Goal: Task Accomplishment & Management: Complete application form

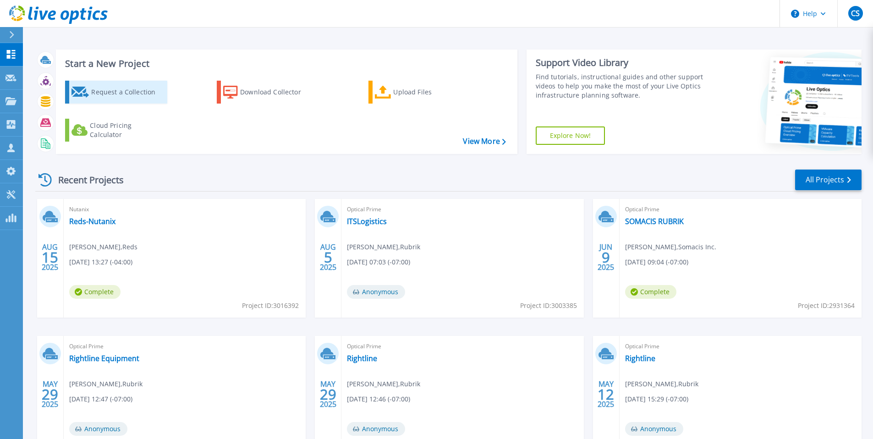
click at [108, 92] on div "Request a Collection" at bounding box center [127, 92] width 73 height 18
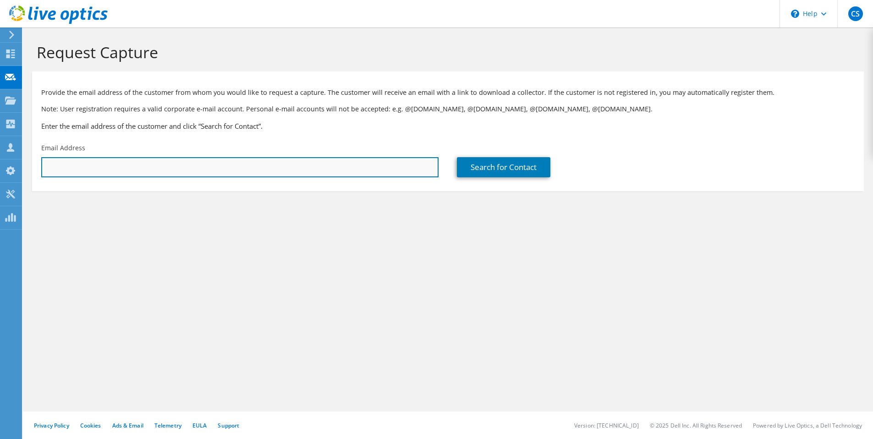
paste input "[EMAIL_ADDRESS][DOMAIN_NAME]"
type input "[EMAIL_ADDRESS][DOMAIN_NAME]"
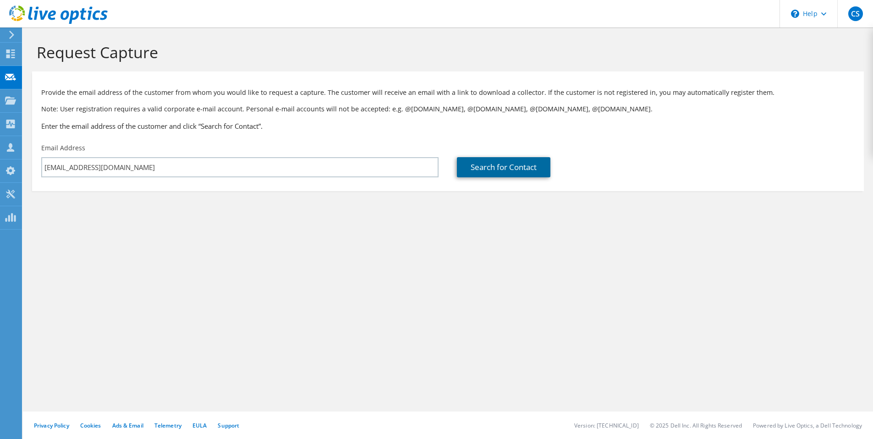
click at [490, 169] on link "Search for Contact" at bounding box center [504, 167] width 94 height 20
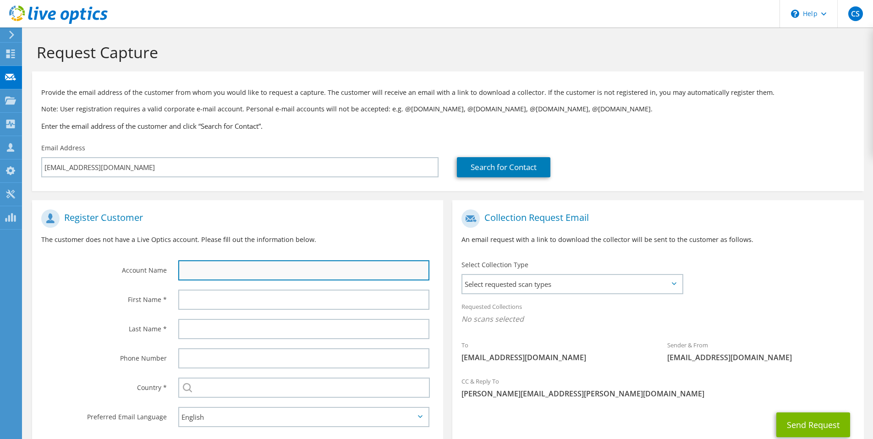
click at [207, 279] on input "text" at bounding box center [303, 270] width 251 height 20
type input "[PERSON_NAME]"
drag, startPoint x: 221, startPoint y: 273, endPoint x: 161, endPoint y: 273, distance: 60.0
click at [161, 273] on div "Account Name [PERSON_NAME]" at bounding box center [237, 245] width 411 height 80
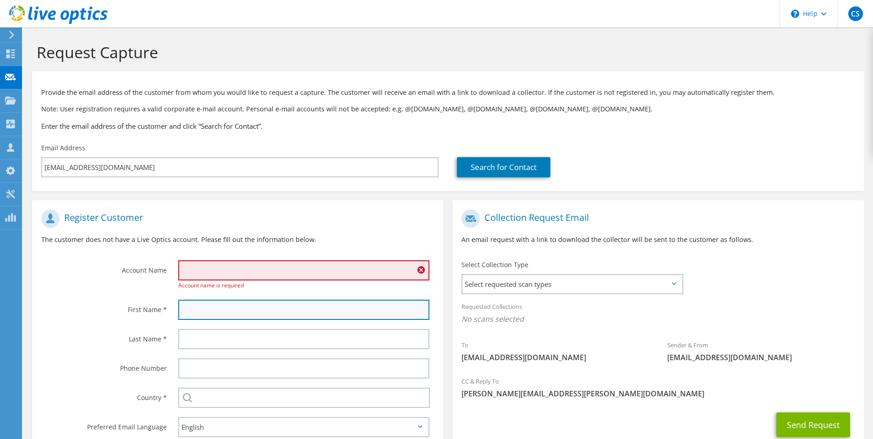
click at [199, 313] on input "text" at bounding box center [303, 310] width 251 height 20
type input "[PERSON_NAME]"
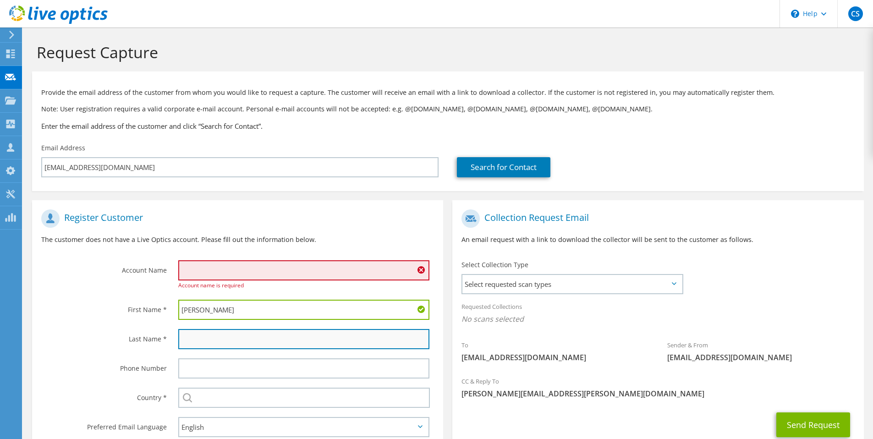
click at [194, 337] on input "text" at bounding box center [303, 339] width 251 height 20
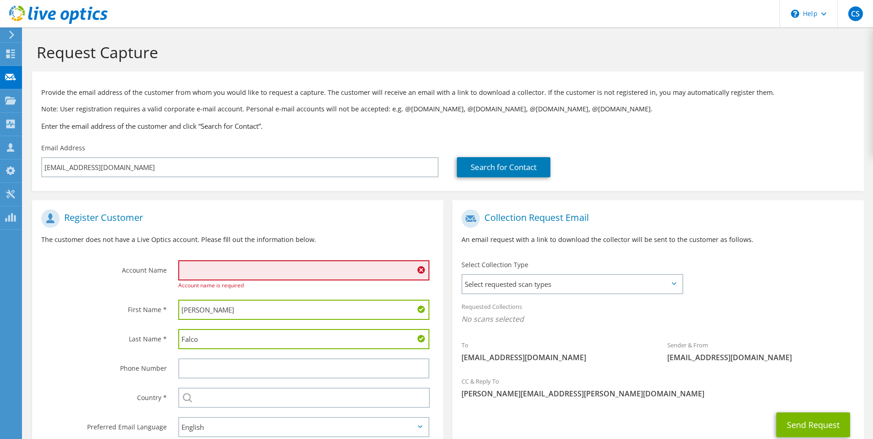
type input "Falco"
click at [240, 311] on input "[PERSON_NAME]" at bounding box center [303, 310] width 251 height 20
type input "[PERSON_NAME]"
click at [232, 340] on input "Falco" at bounding box center [303, 339] width 251 height 20
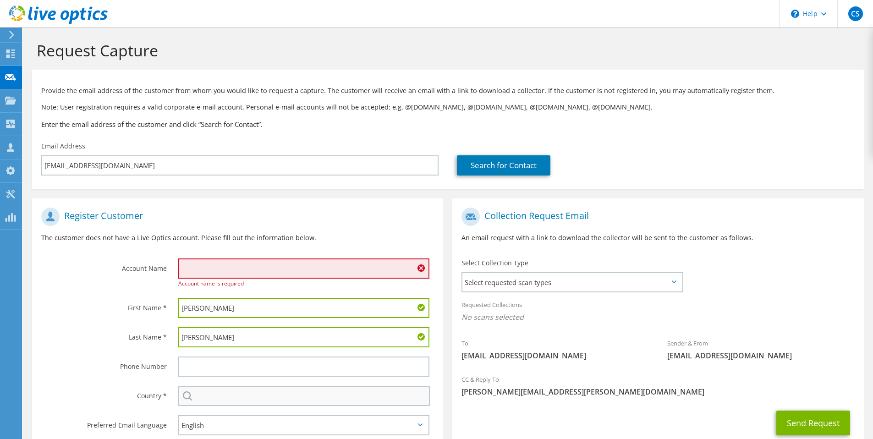
scroll to position [4, 0]
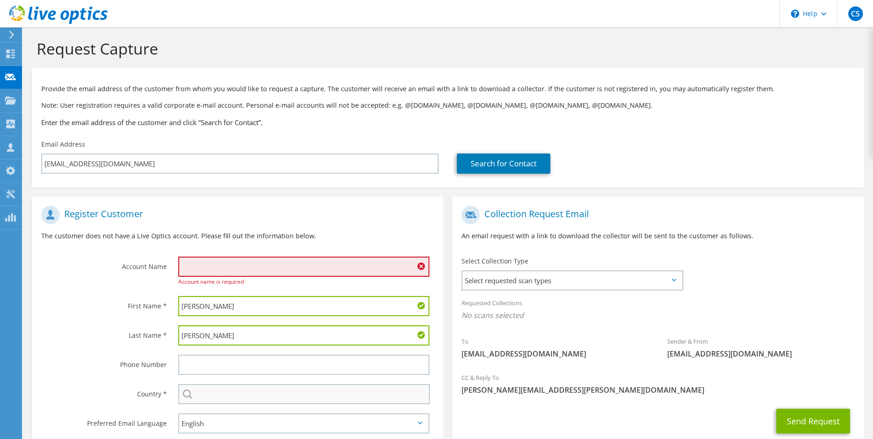
type input "[PERSON_NAME]"
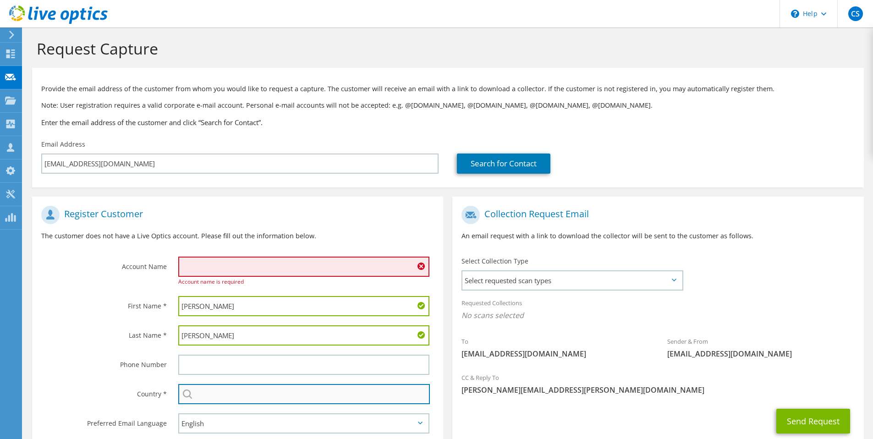
click at [233, 394] on input "text" at bounding box center [304, 394] width 252 height 20
type input "u"
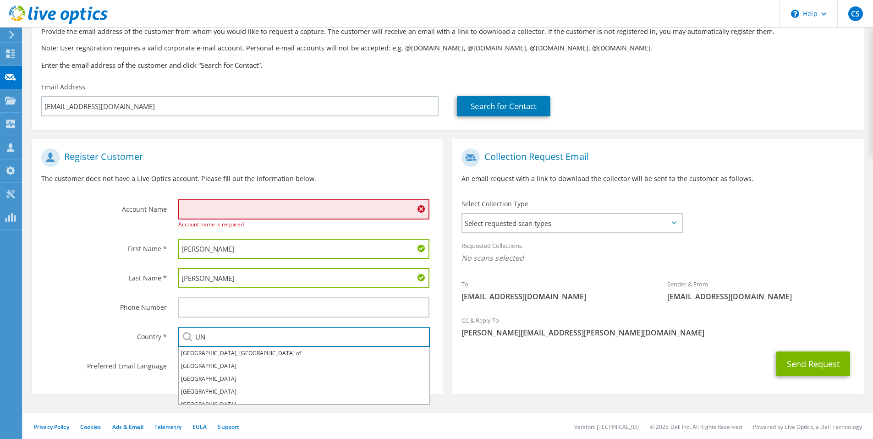
scroll to position [62, 0]
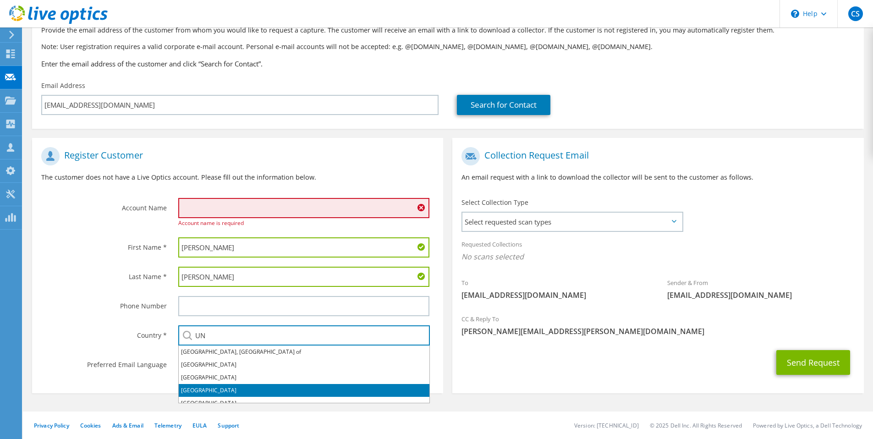
click at [209, 390] on li "[GEOGRAPHIC_DATA]" at bounding box center [304, 390] width 251 height 13
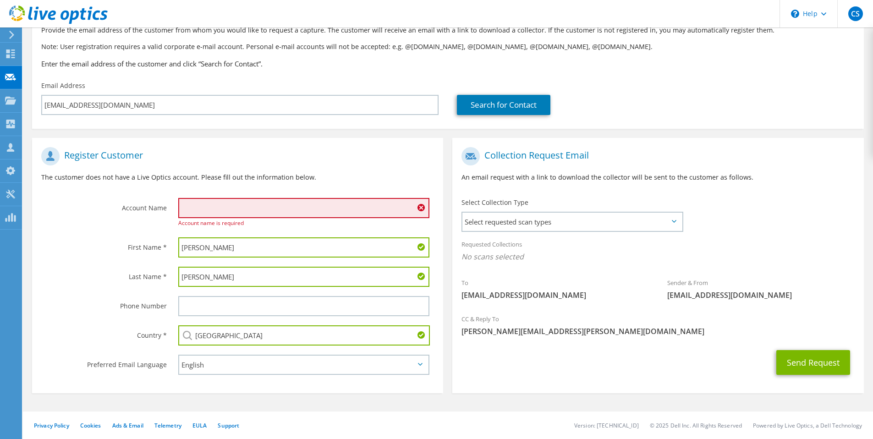
type input "[GEOGRAPHIC_DATA]"
drag, startPoint x: 235, startPoint y: 214, endPoint x: 275, endPoint y: 88, distance: 131.8
click at [235, 214] on input "text" at bounding box center [303, 208] width 251 height 20
paste input "Hospital UPR"
click at [230, 206] on input "Hospital UPR" at bounding box center [303, 208] width 251 height 20
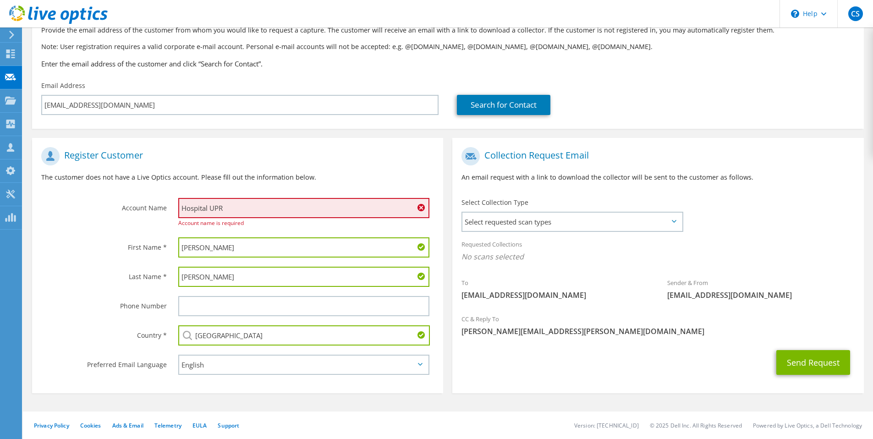
click at [234, 240] on input "[PERSON_NAME]" at bounding box center [303, 247] width 251 height 20
click at [232, 207] on input "Hospital UPR" at bounding box center [303, 208] width 251 height 20
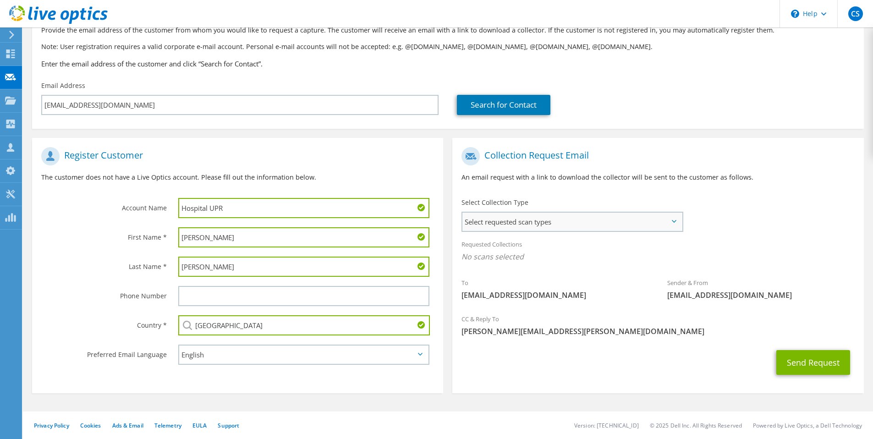
type input "Hospital UPR"
click at [539, 225] on span "Select requested scan types" at bounding box center [572, 222] width 220 height 18
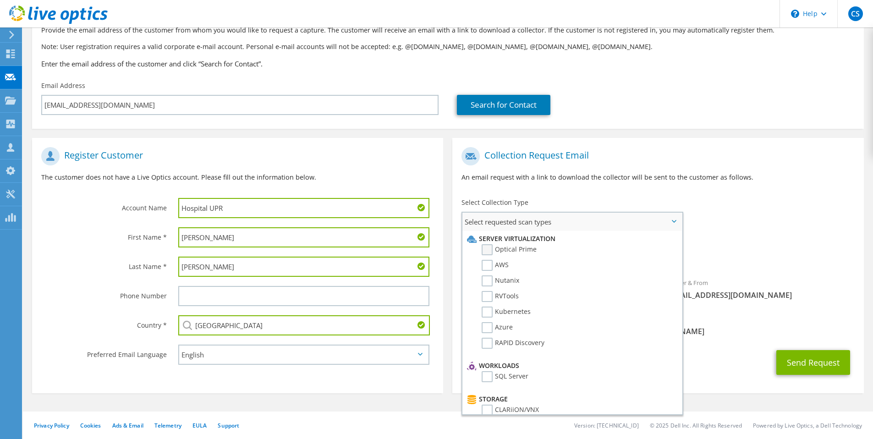
click at [498, 247] on label "Optical Prime" at bounding box center [509, 249] width 55 height 11
click at [0, 0] on input "Optical Prime" at bounding box center [0, 0] width 0 height 0
click at [690, 330] on span "[PERSON_NAME][EMAIL_ADDRESS][PERSON_NAME][DOMAIN_NAME]" at bounding box center [658, 334] width 393 height 10
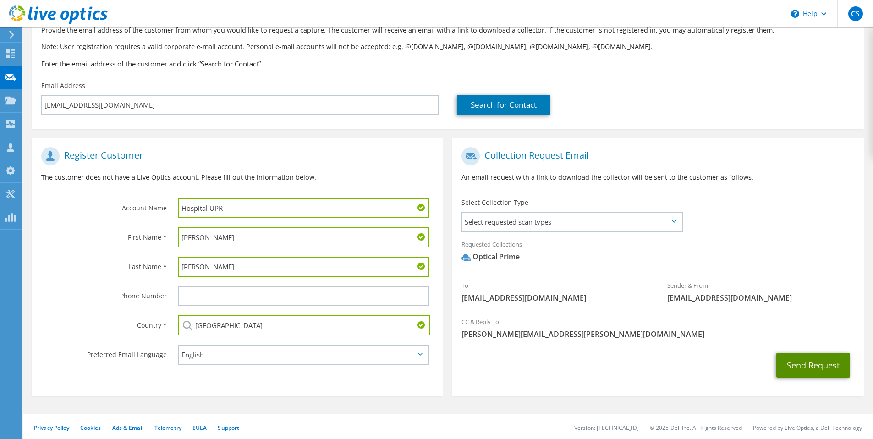
click at [815, 366] on button "Send Request" at bounding box center [813, 365] width 74 height 25
